Goal: Entertainment & Leisure: Consume media (video, audio)

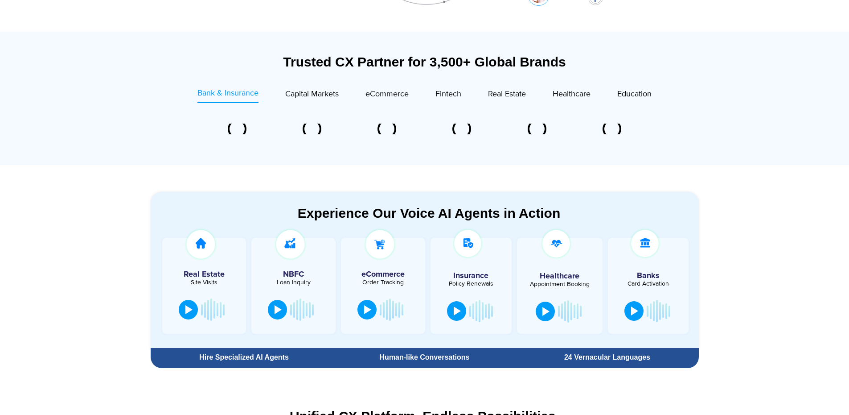
scroll to position [317, 0]
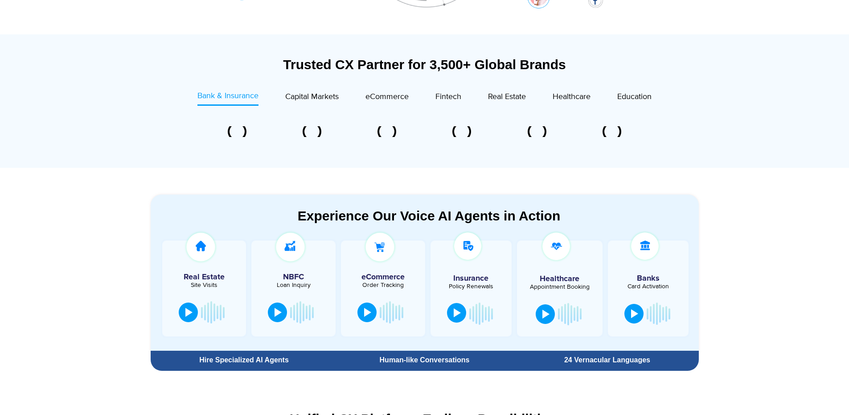
click at [457, 314] on div at bounding box center [457, 312] width 7 height 9
click at [460, 315] on div at bounding box center [457, 312] width 7 height 9
click at [457, 313] on div at bounding box center [457, 312] width 7 height 9
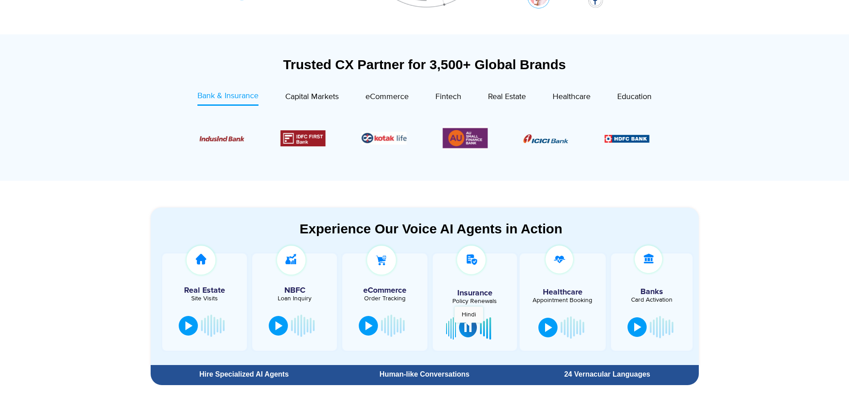
click at [469, 326] on div at bounding box center [468, 327] width 7 height 9
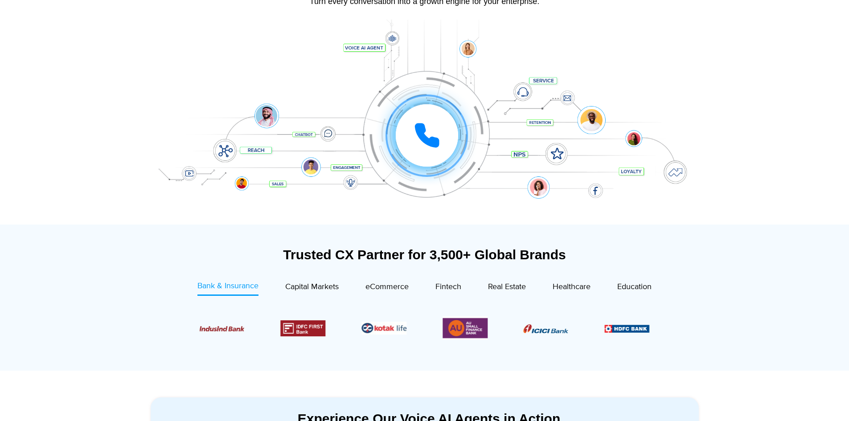
scroll to position [0, 0]
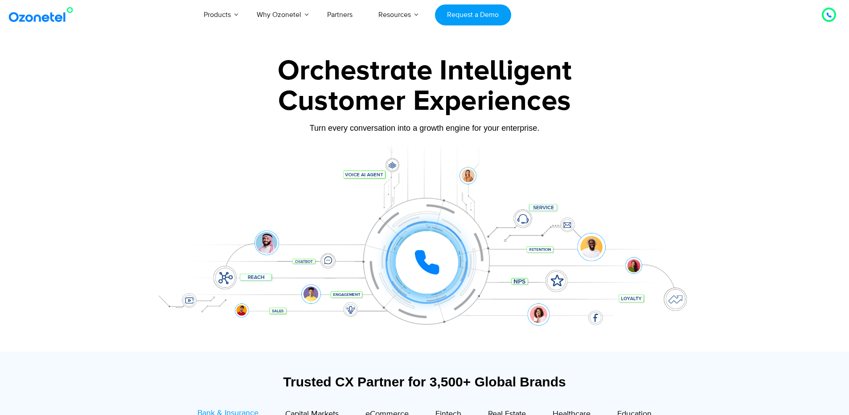
click at [693, 115] on div "Customer Experiences" at bounding box center [424, 101] width 557 height 43
click at [826, 18] on div at bounding box center [829, 14] width 11 height 11
